Goal: Task Accomplishment & Management: Manage account settings

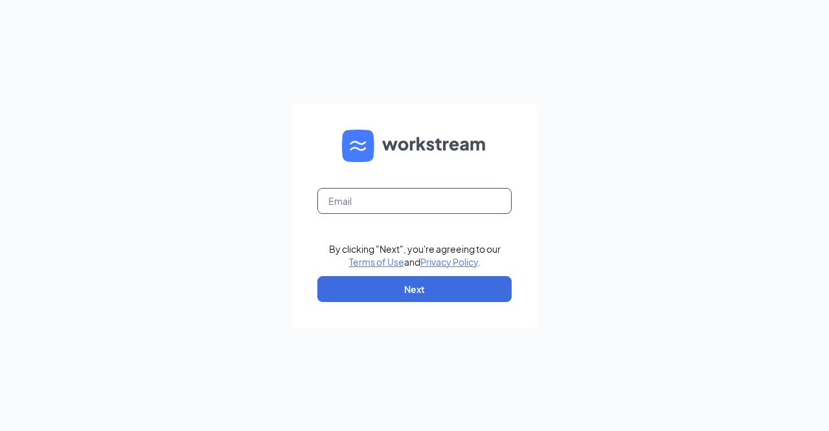
click at [387, 207] on input "text" at bounding box center [415, 201] width 194 height 26
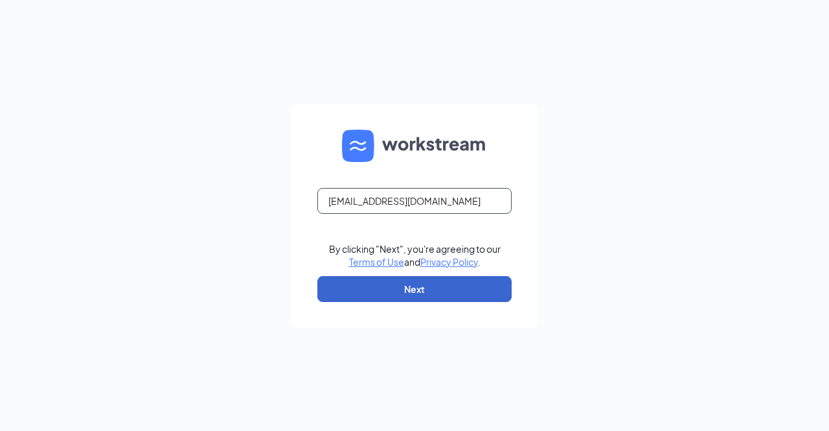
type input "jbonugli@dunkinbrands.com"
click at [432, 292] on button "Next" at bounding box center [415, 289] width 194 height 26
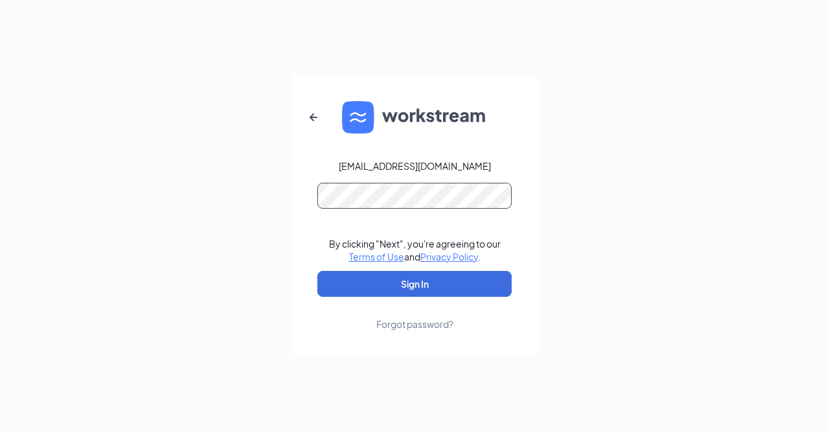
click at [318, 271] on button "Sign In" at bounding box center [415, 284] width 194 height 26
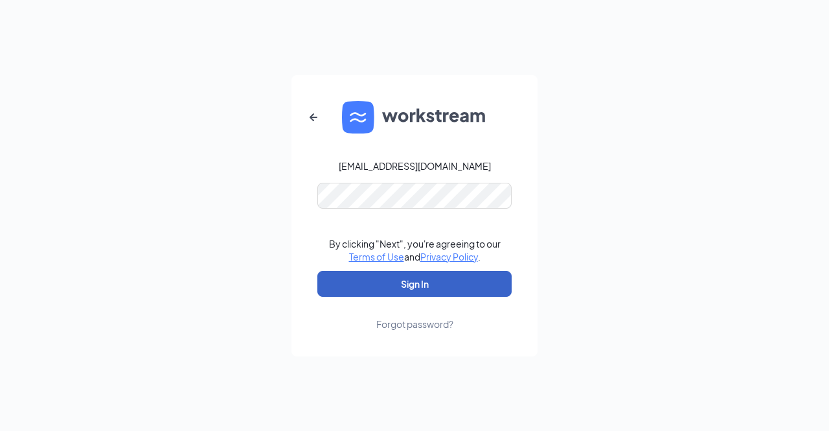
click at [394, 291] on button "Sign In" at bounding box center [415, 284] width 194 height 26
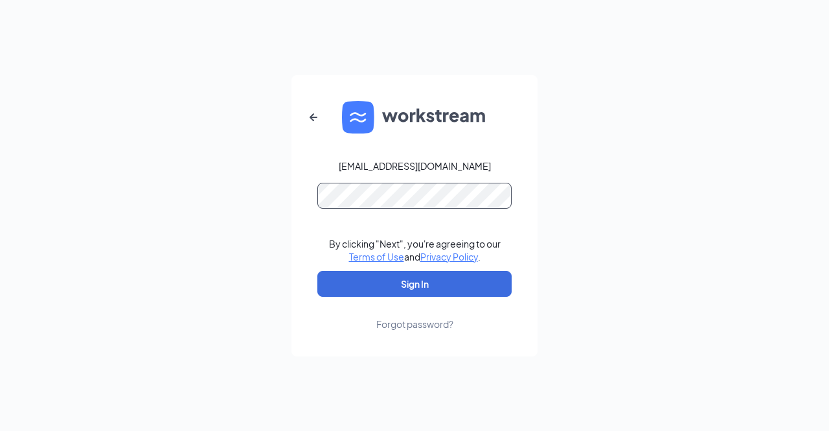
click at [318, 271] on button "Sign In" at bounding box center [415, 284] width 194 height 26
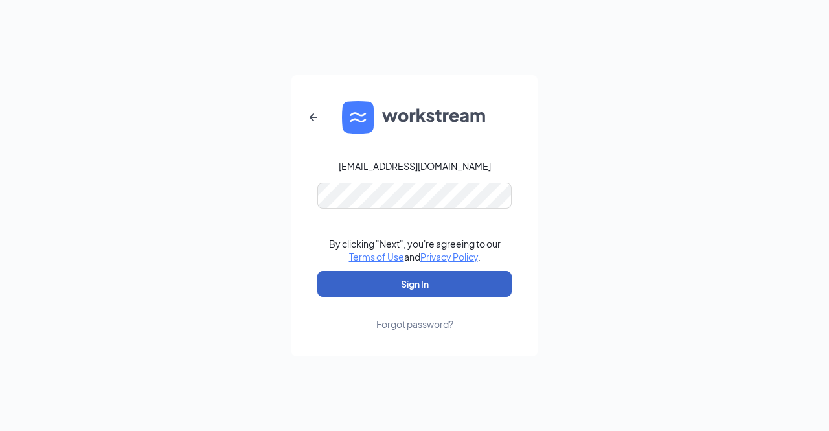
click at [438, 282] on button "Sign In" at bounding box center [415, 284] width 194 height 26
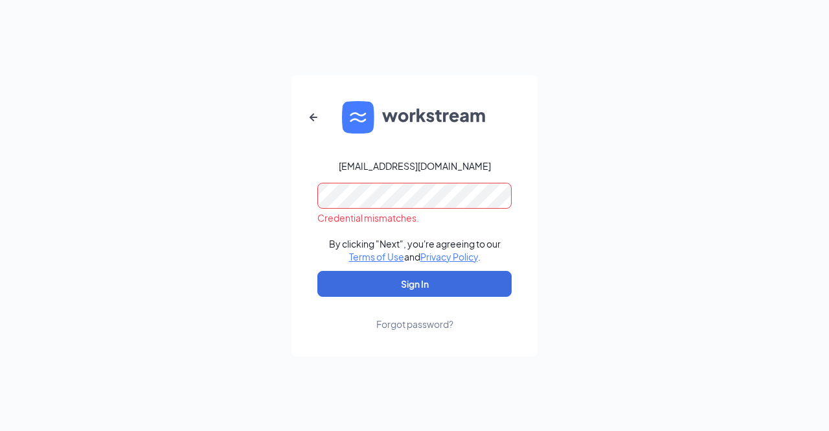
click at [293, 209] on form "jbonugli@dunkinbrands.com Credential mismatches. By clicking "Next", you're agr…" at bounding box center [415, 215] width 246 height 281
click at [318, 271] on button "Sign In" at bounding box center [415, 284] width 194 height 26
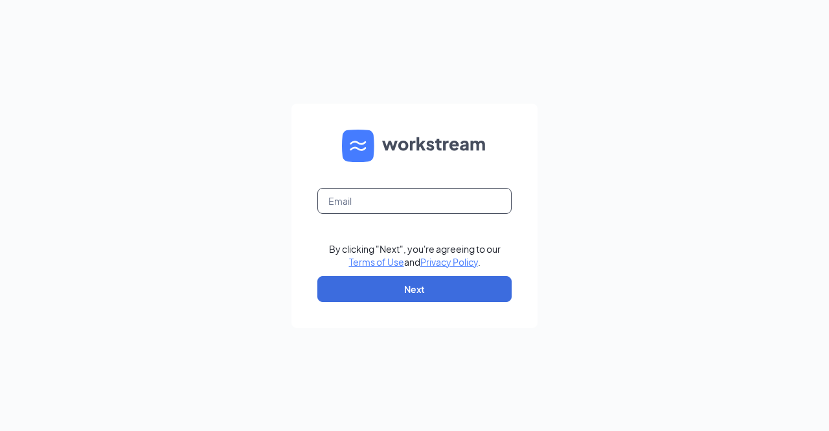
click at [381, 201] on input "text" at bounding box center [415, 201] width 194 height 26
type input "jbonugli@scrivanos.com"
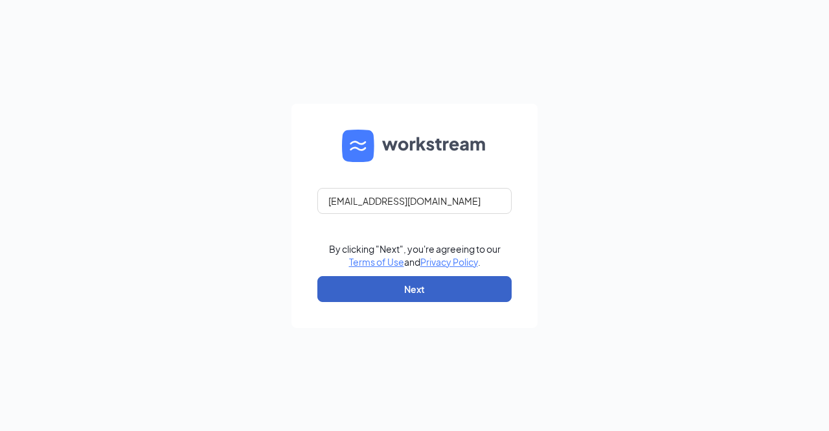
click at [418, 286] on button "Next" at bounding box center [415, 289] width 194 height 26
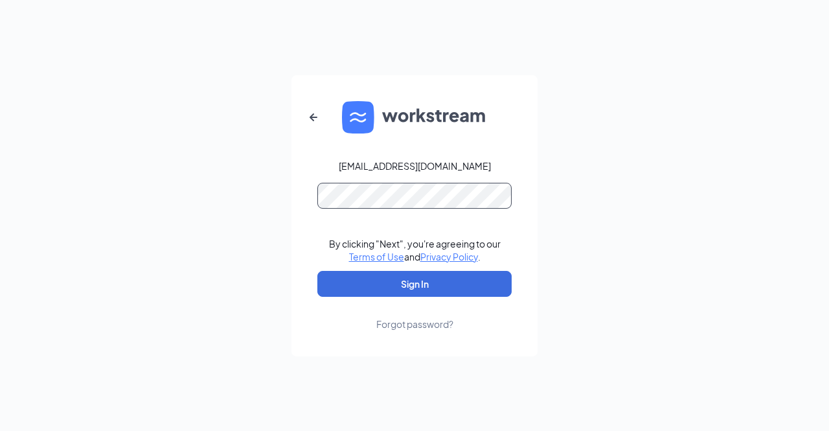
click at [318, 271] on button "Sign In" at bounding box center [415, 284] width 194 height 26
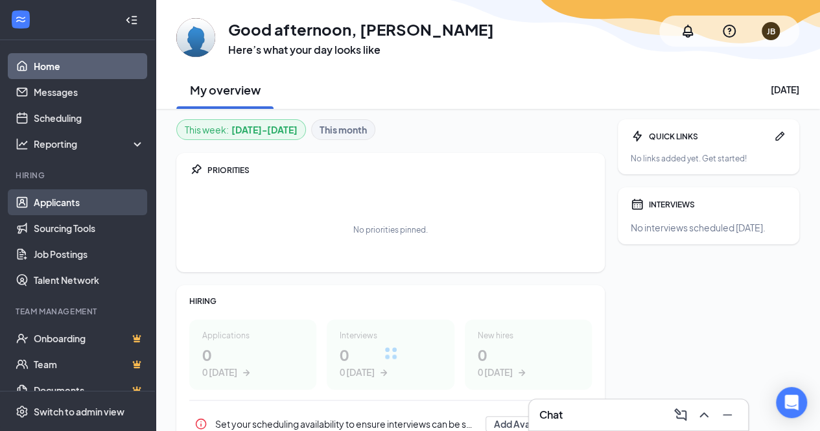
click at [74, 196] on link "Applicants" at bounding box center [89, 202] width 111 height 26
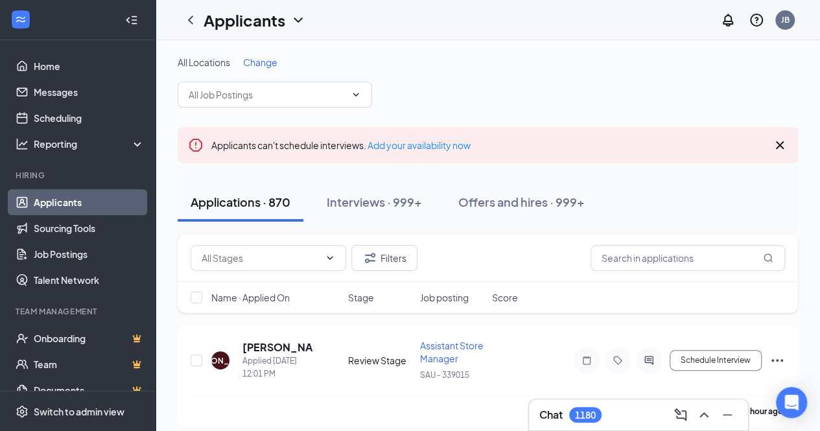
click at [262, 59] on span "Change" at bounding box center [260, 62] width 34 height 12
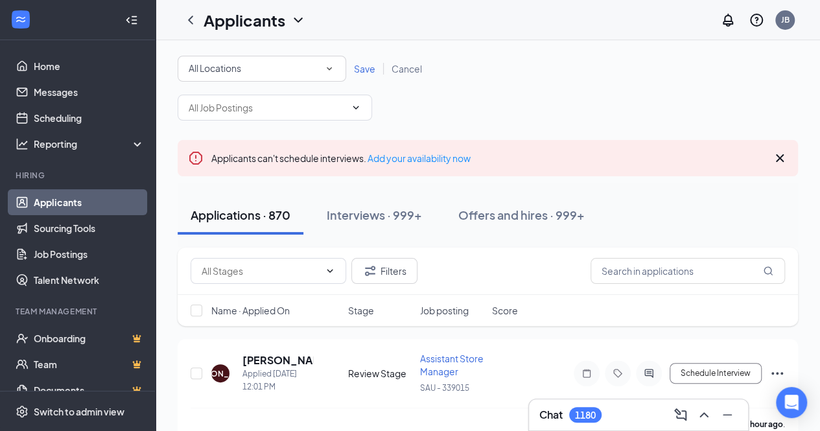
click at [332, 67] on icon "SmallChevronDown" at bounding box center [329, 69] width 12 height 12
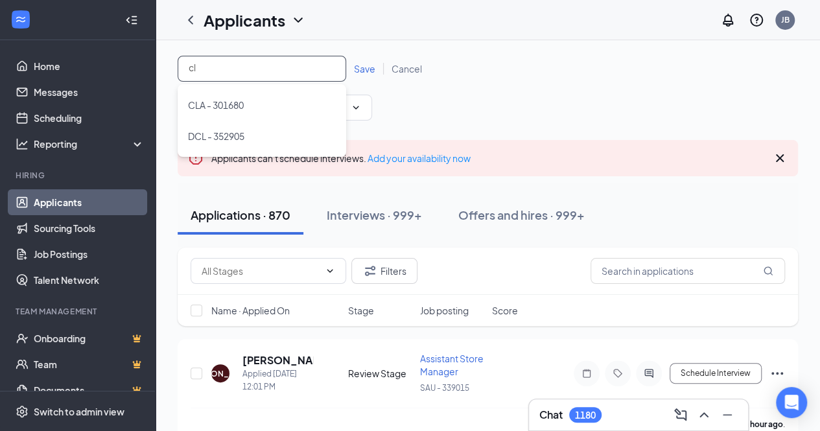
type input "cla"
click at [238, 106] on span "CLA - 301680" at bounding box center [216, 105] width 56 height 12
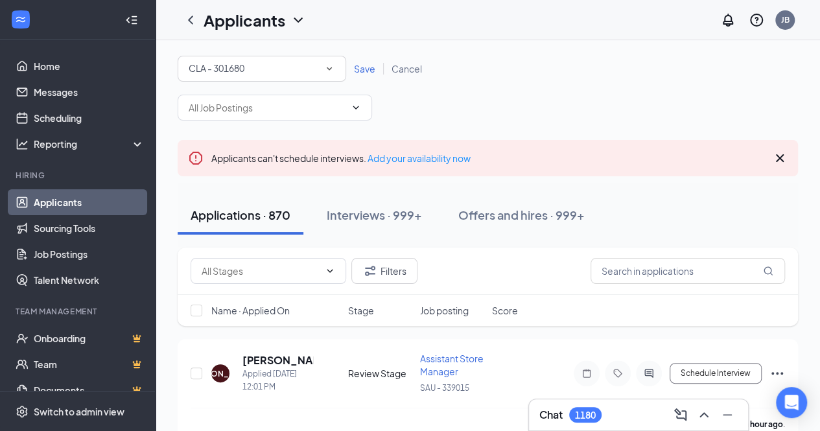
click at [365, 65] on span "Save" at bounding box center [364, 69] width 21 height 12
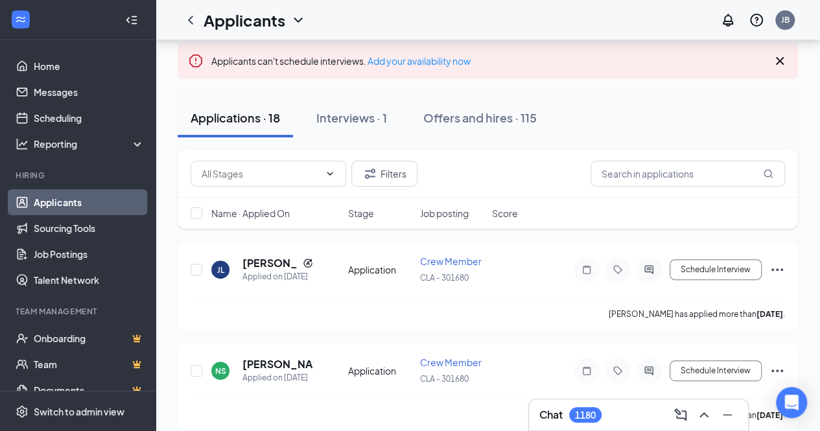
scroll to position [66, 0]
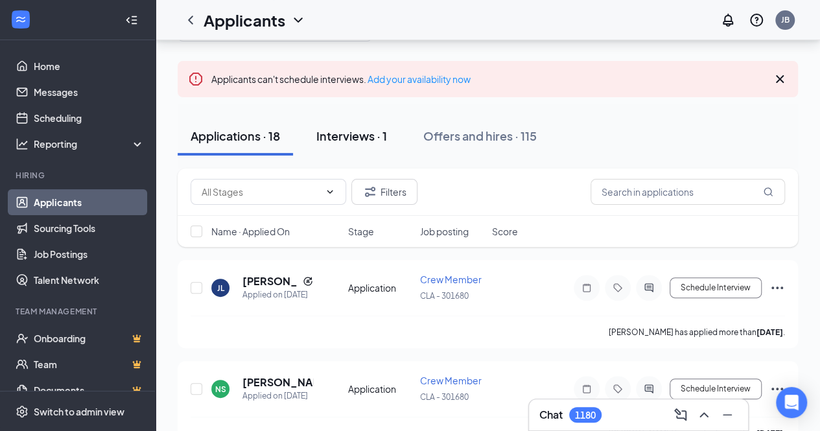
click at [365, 141] on div "Interviews · 1" at bounding box center [351, 136] width 71 height 16
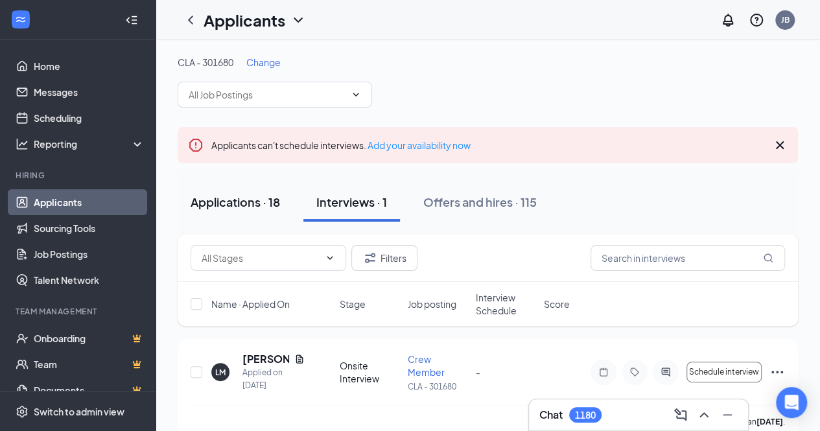
click at [254, 198] on div "Applications · 18" at bounding box center [235, 202] width 89 height 16
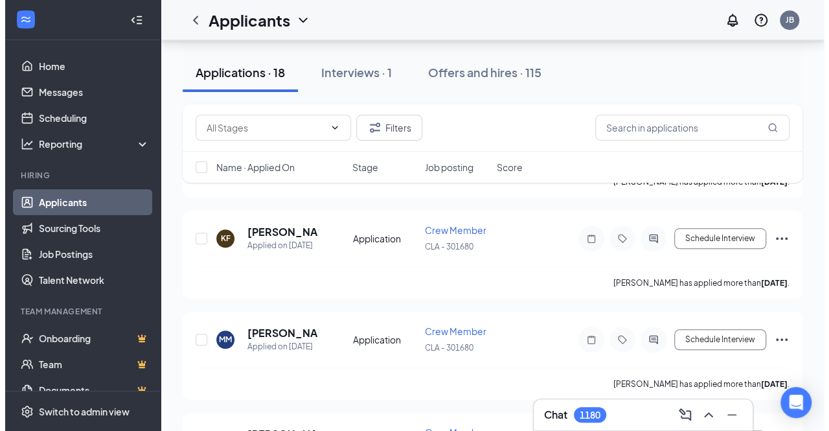
scroll to position [531, 0]
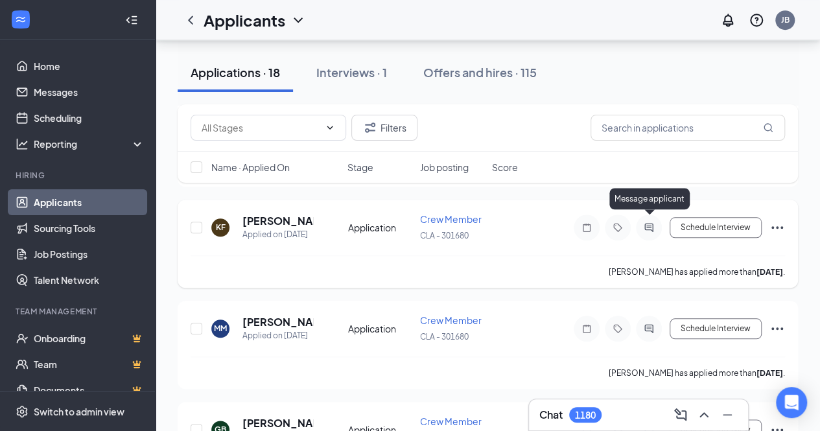
click at [647, 223] on icon "ActiveChat" at bounding box center [648, 227] width 8 height 8
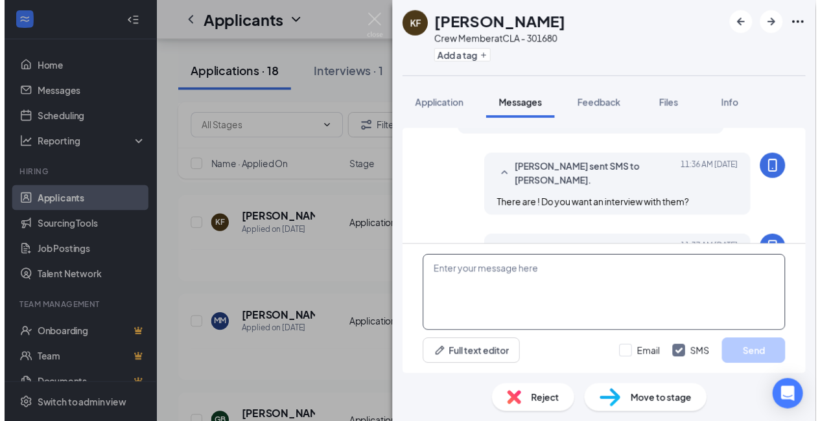
scroll to position [656, 0]
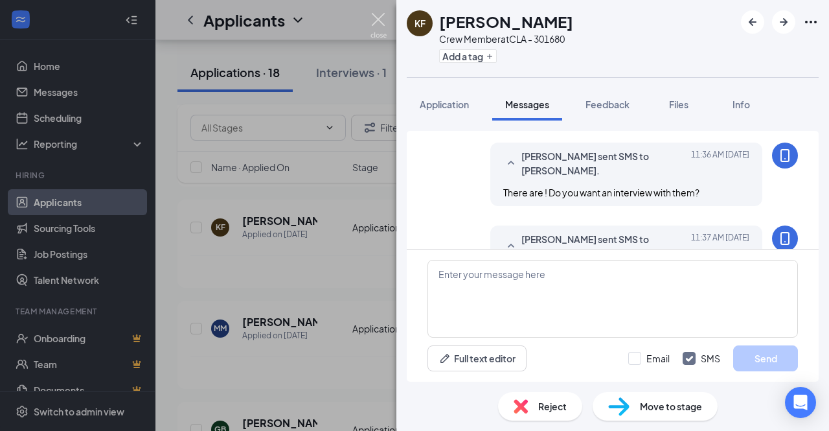
click at [377, 16] on img at bounding box center [379, 25] width 16 height 25
